Goal: Check status: Check status

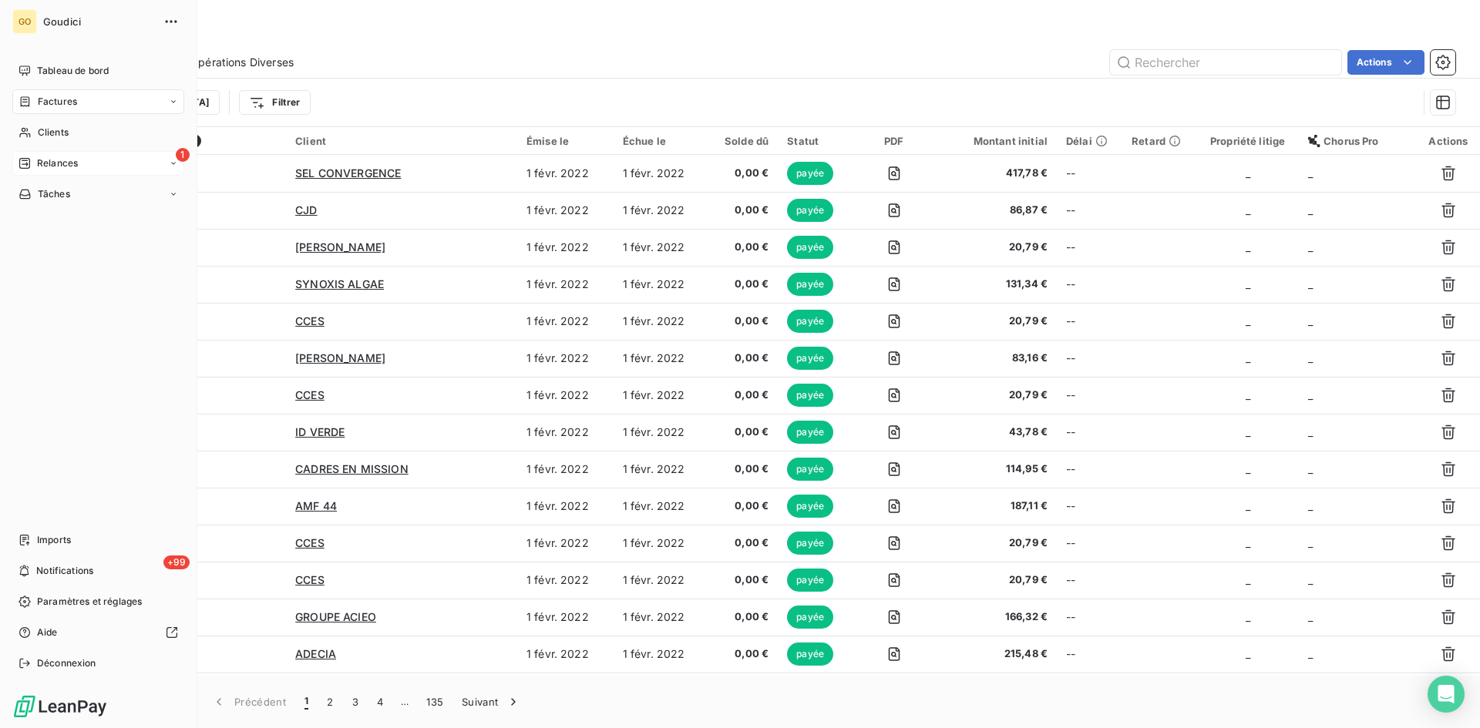
click at [37, 157] on span "Relances" at bounding box center [57, 163] width 41 height 14
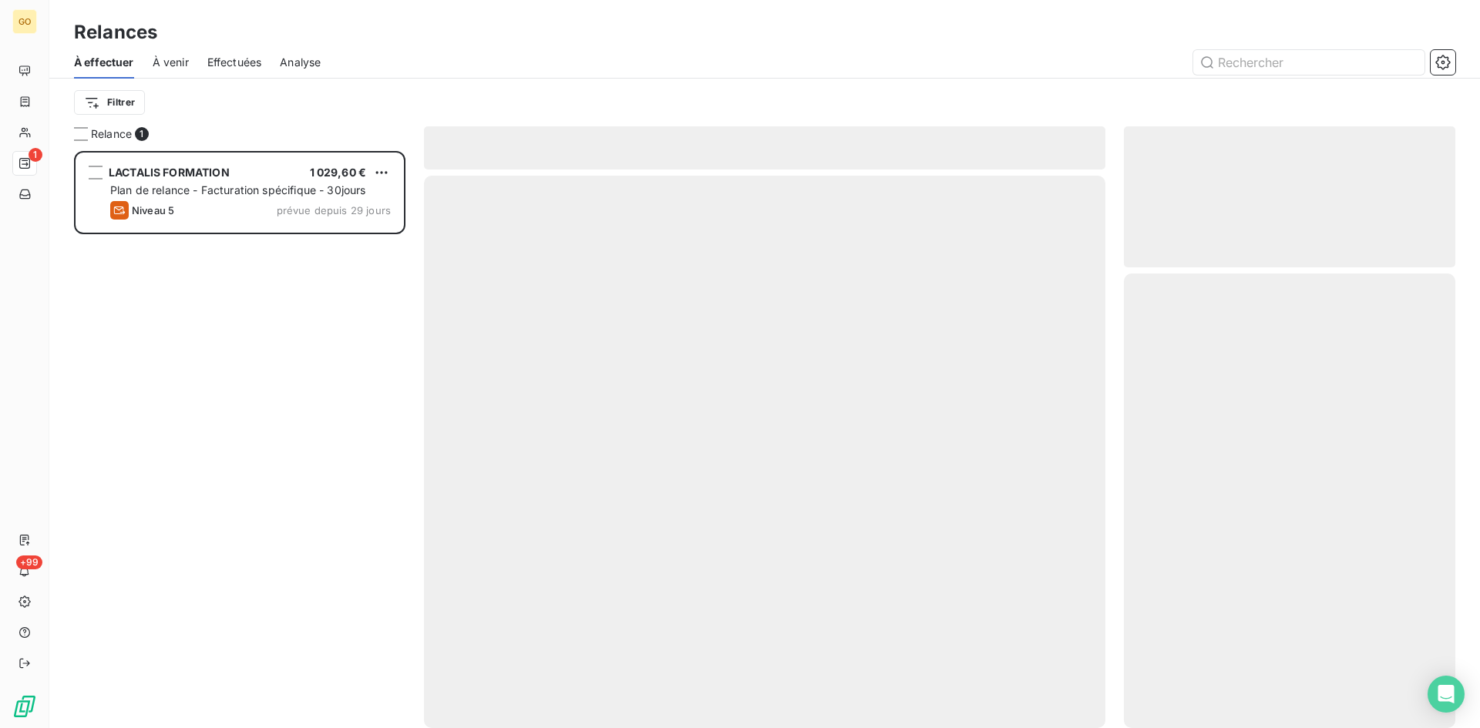
scroll to position [12, 12]
